Goal: Information Seeking & Learning: Learn about a topic

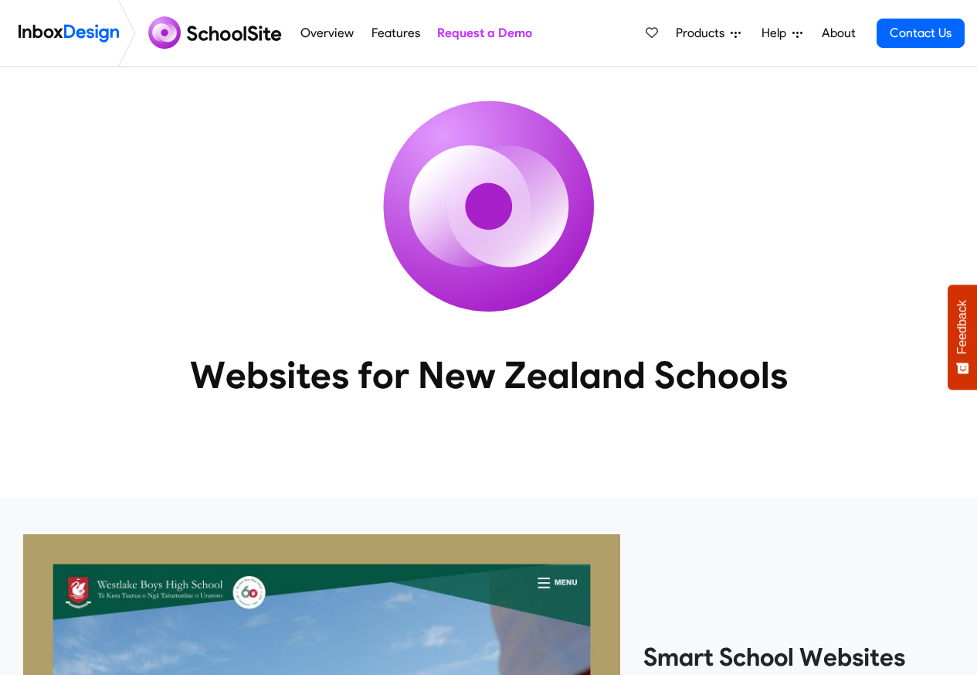
click at [342, 34] on link "Overview" at bounding box center [328, 33] width 62 height 31
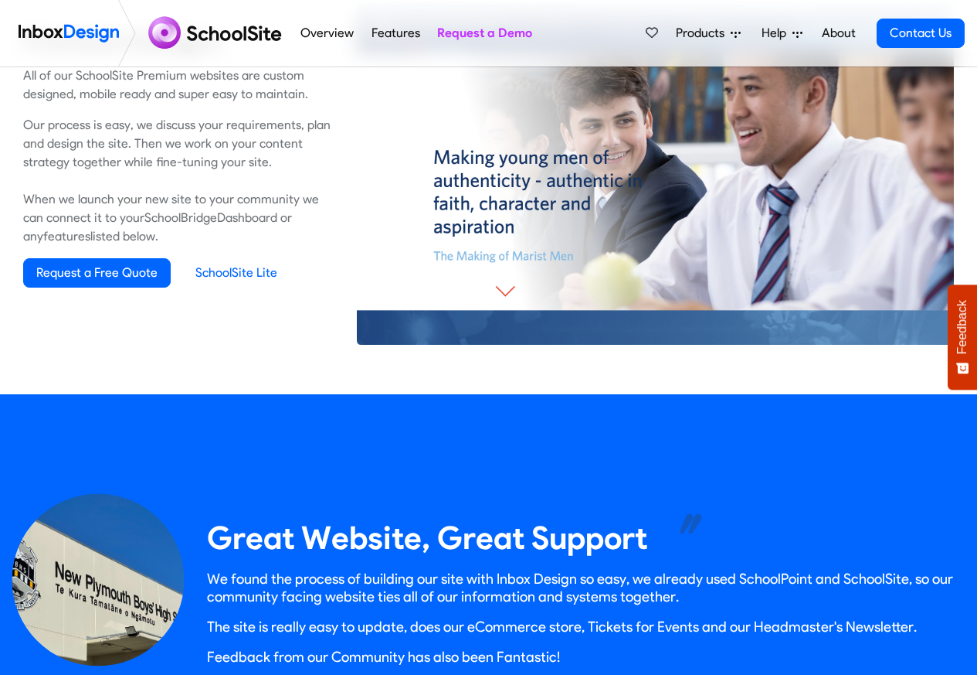
scroll to position [1113, 0]
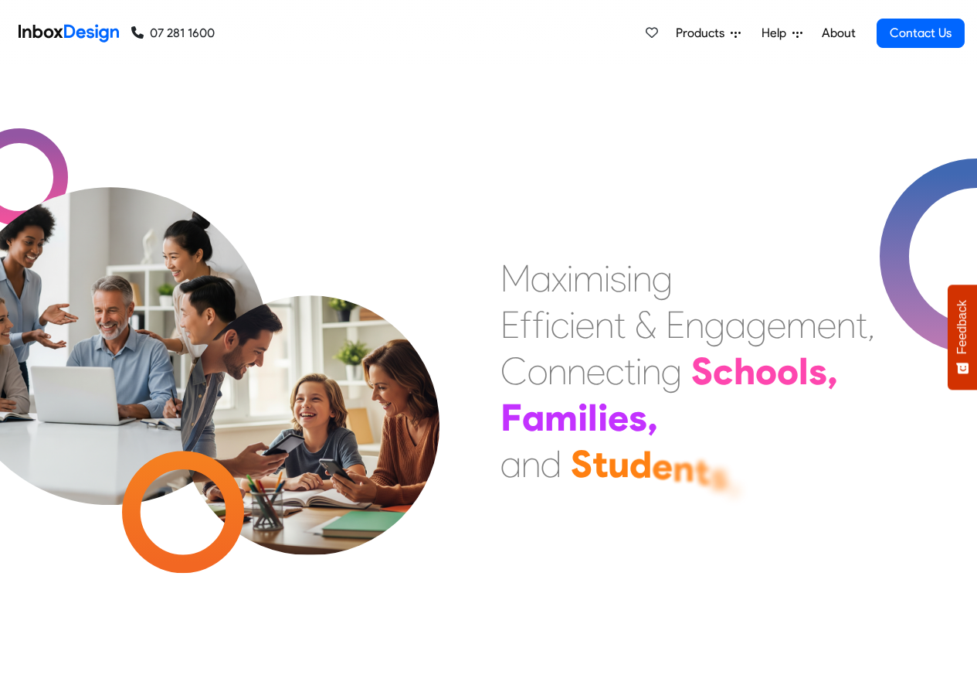
click at [709, 33] on span "Products" at bounding box center [703, 33] width 55 height 19
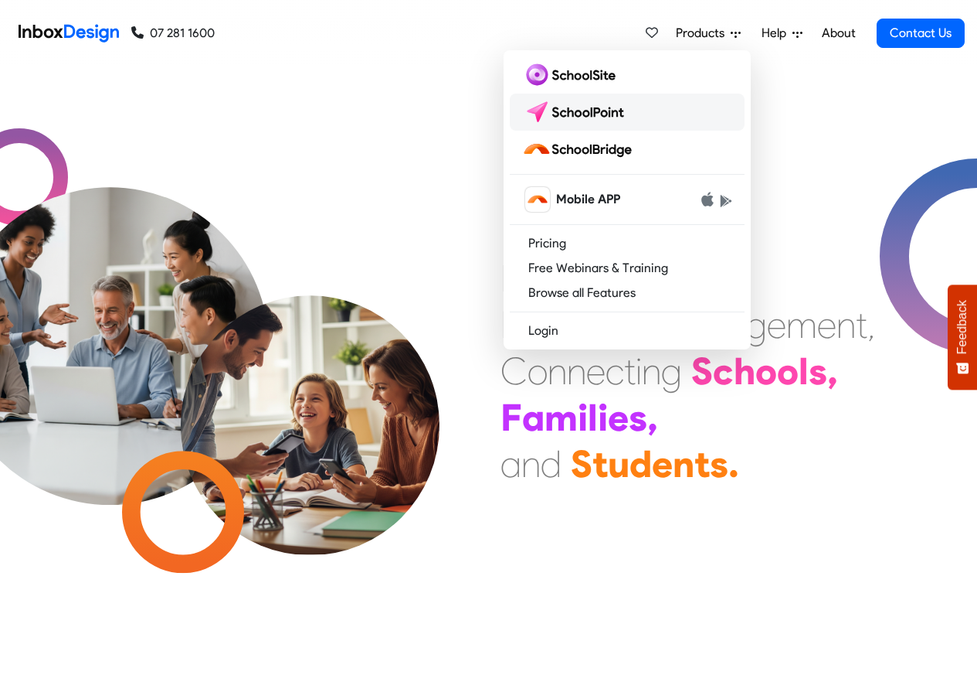
click at [573, 114] on img at bounding box center [576, 112] width 109 height 25
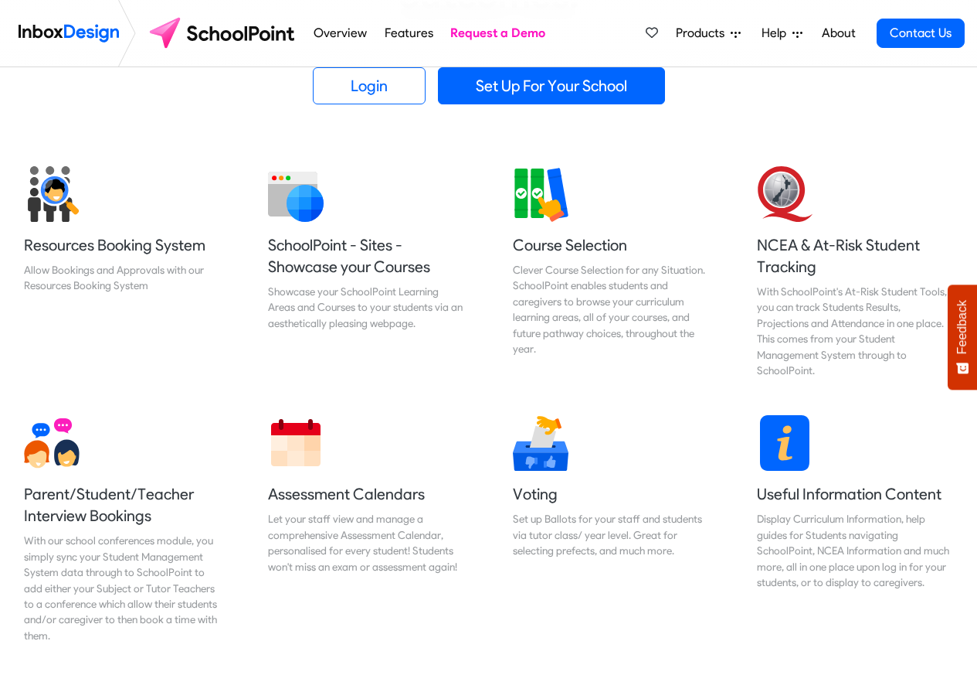
scroll to position [556, 0]
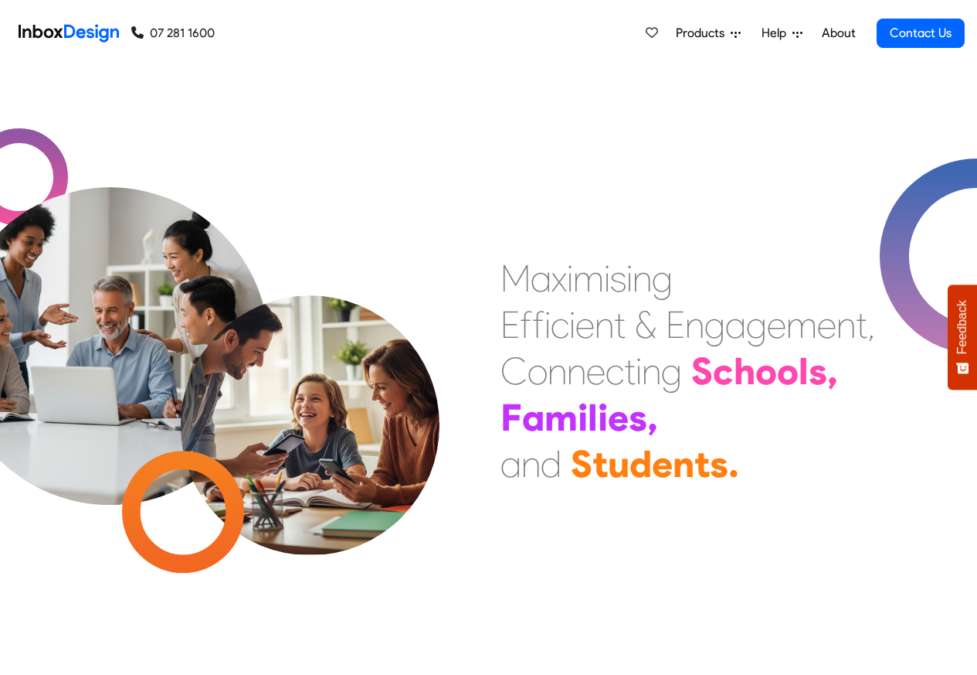
click at [711, 33] on span "Products" at bounding box center [703, 33] width 55 height 19
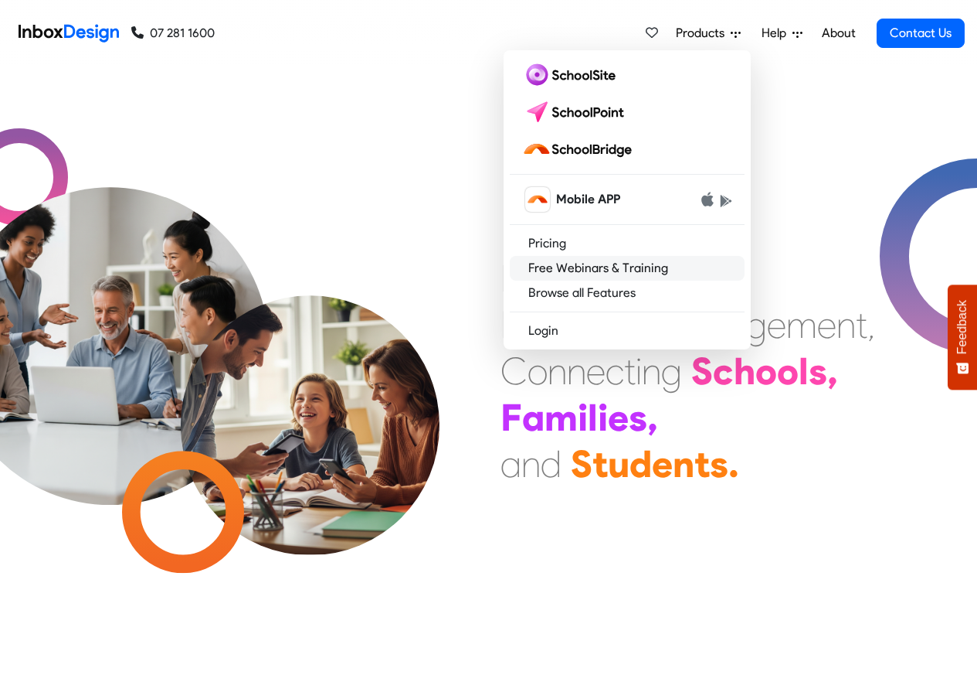
click at [580, 273] on link "Free Webinars & Training" at bounding box center [627, 268] width 235 height 25
